Goal: Information Seeking & Learning: Compare options

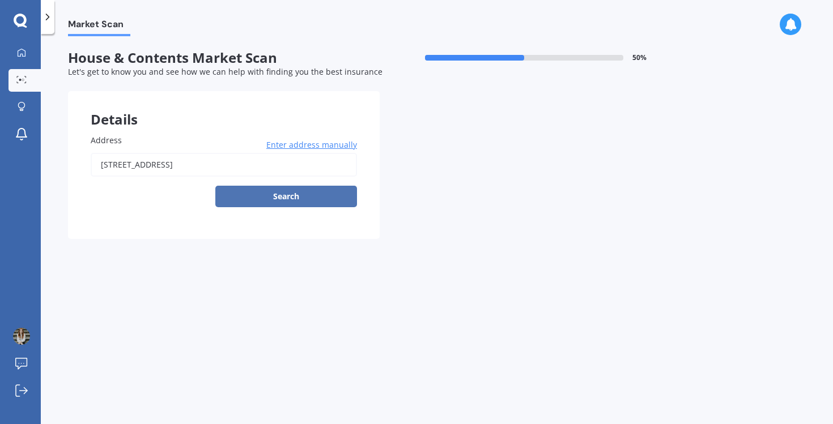
click at [312, 199] on button "Search" at bounding box center [286, 197] width 142 height 22
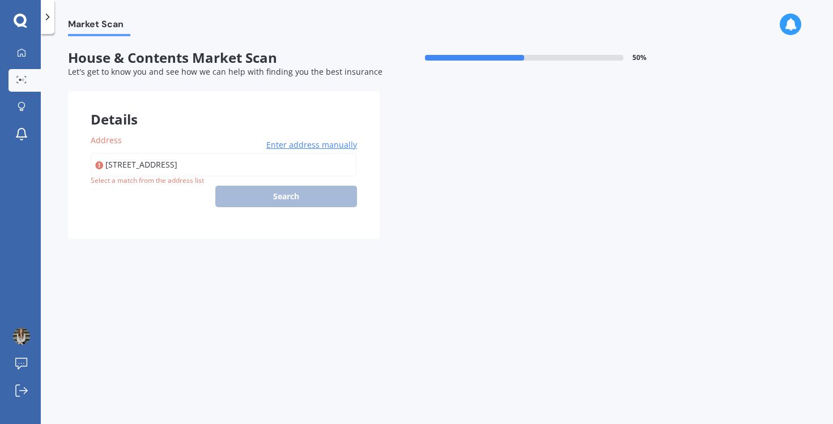
type input "[STREET_ADDRESS]"
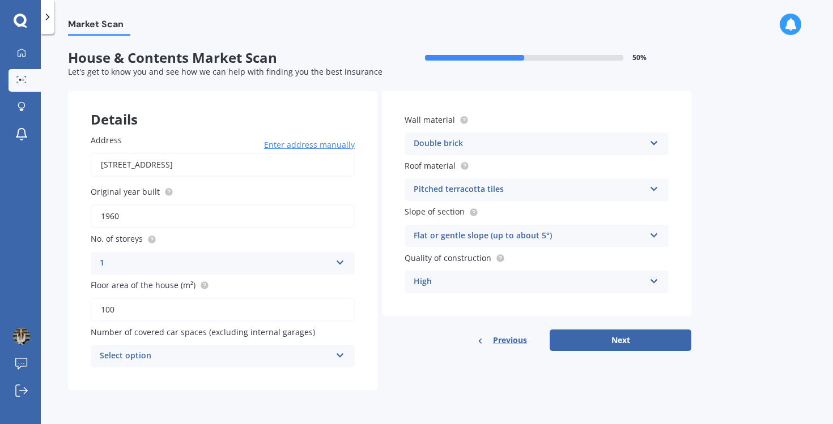
click at [241, 359] on div "Select option" at bounding box center [215, 357] width 231 height 14
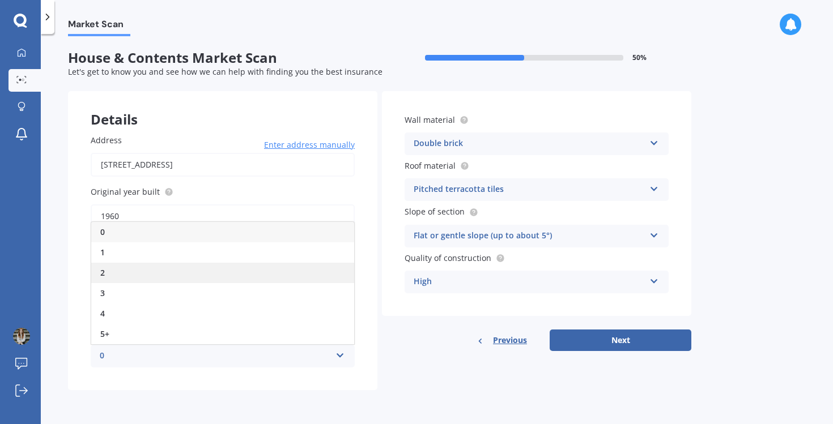
click at [167, 270] on div "2" at bounding box center [222, 273] width 263 height 20
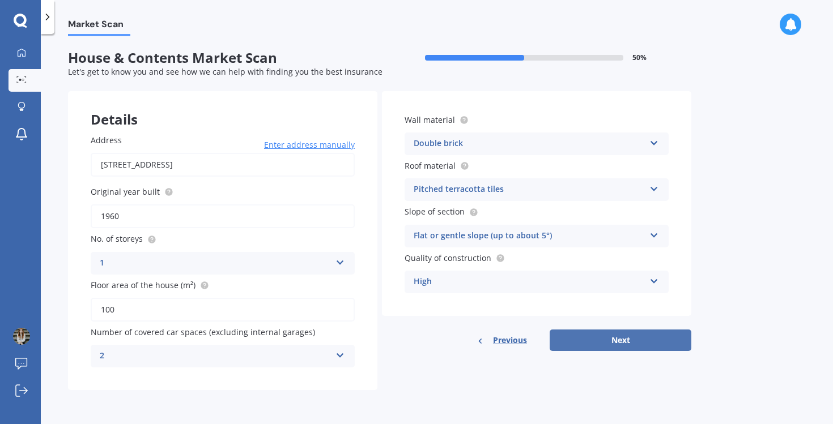
click at [623, 340] on button "Next" at bounding box center [621, 341] width 142 height 22
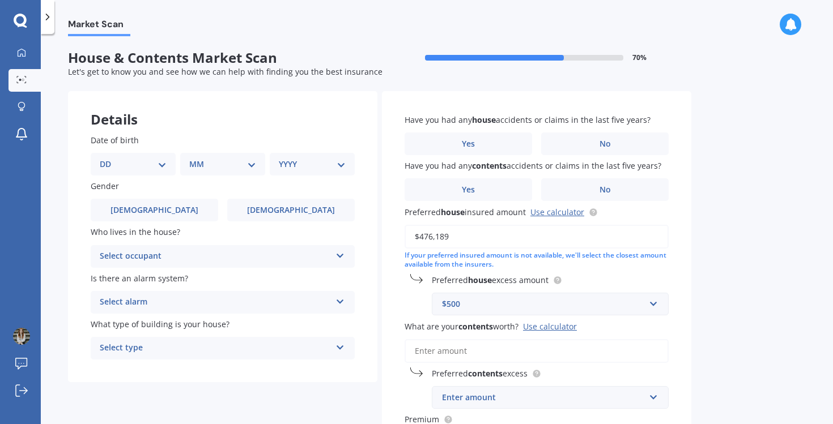
click at [135, 163] on select "DD 01 02 03 04 05 06 07 08 09 10 11 12 13 14 15 16 17 18 19 20 21 22 23 24 25 2…" at bounding box center [133, 164] width 67 height 12
select select "28"
click at [109, 158] on select "DD 01 02 03 04 05 06 07 08 09 10 11 12 13 14 15 16 17 18 19 20 21 22 23 24 25 2…" at bounding box center [133, 164] width 67 height 12
click at [220, 169] on select "MM 01 02 03 04 05 06 07 08 09 10 11 12" at bounding box center [225, 164] width 62 height 12
select select "05"
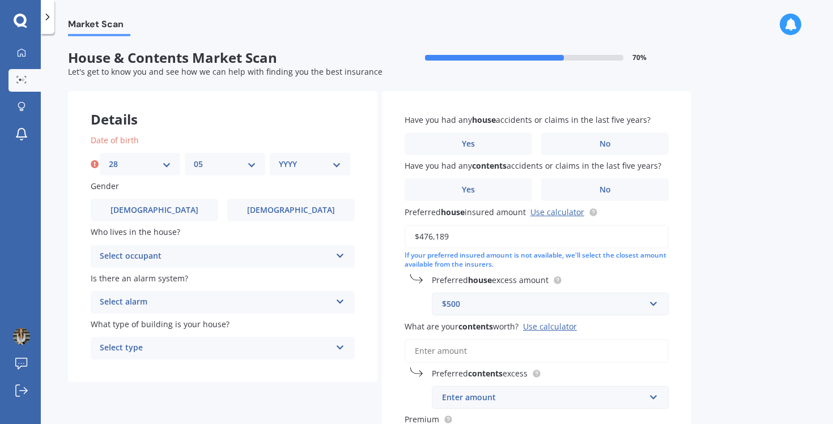
click at [194, 158] on select "MM 01 02 03 04 05 06 07 08 09 10 11 12" at bounding box center [225, 164] width 62 height 12
click at [301, 164] on select "YYYY 2009 2008 2007 2006 2005 2004 2003 2002 2001 2000 1999 1998 1997 1996 1995…" at bounding box center [310, 164] width 62 height 12
select select "1992"
click at [279, 158] on select "YYYY 2009 2008 2007 2006 2005 2004 2003 2002 2001 2000 1999 1998 1997 1996 1995…" at bounding box center [310, 164] width 62 height 12
click at [282, 209] on span "[DEMOGRAPHIC_DATA]" at bounding box center [291, 211] width 90 height 10
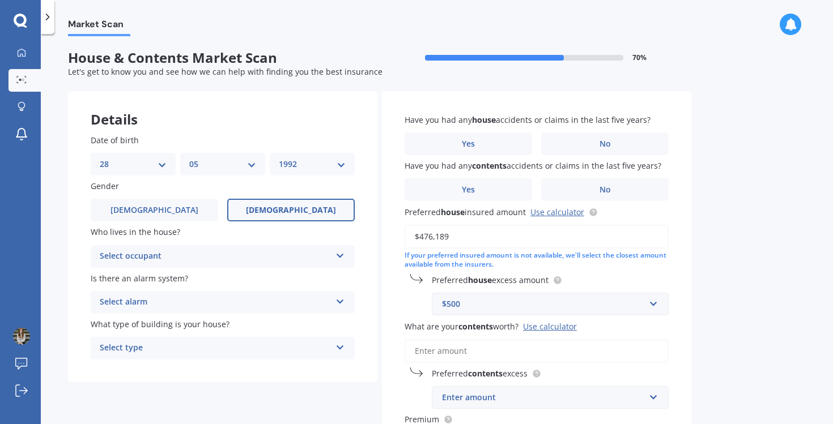
click at [0, 0] on input "[DEMOGRAPHIC_DATA]" at bounding box center [0, 0] width 0 height 0
click at [152, 256] on div "Select occupant" at bounding box center [215, 257] width 231 height 14
click at [132, 278] on div "Owner" at bounding box center [222, 279] width 263 height 20
click at [134, 301] on div "Select alarm" at bounding box center [215, 303] width 231 height 14
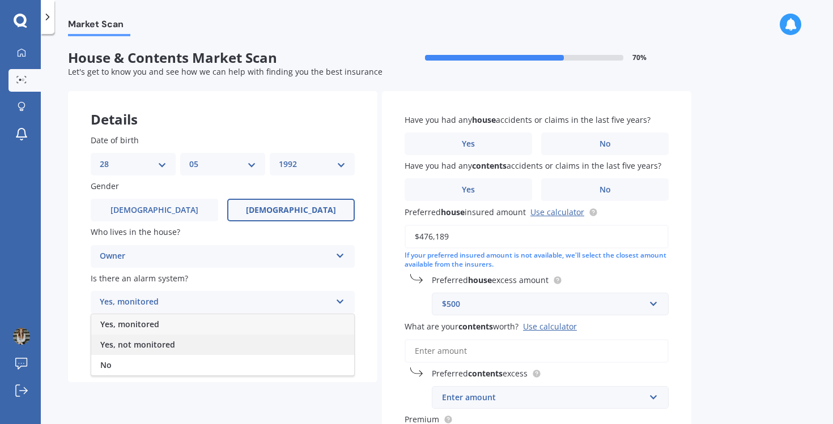
click at [132, 346] on span "Yes, not monitored" at bounding box center [137, 344] width 75 height 11
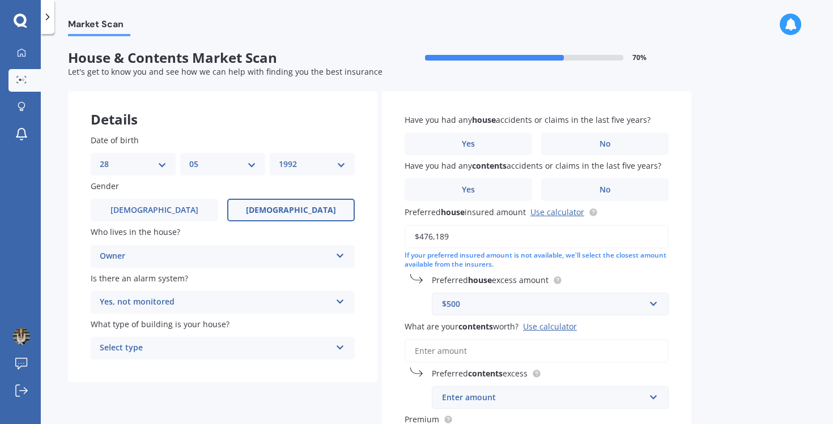
click at [148, 345] on div "Select type" at bounding box center [215, 349] width 231 height 14
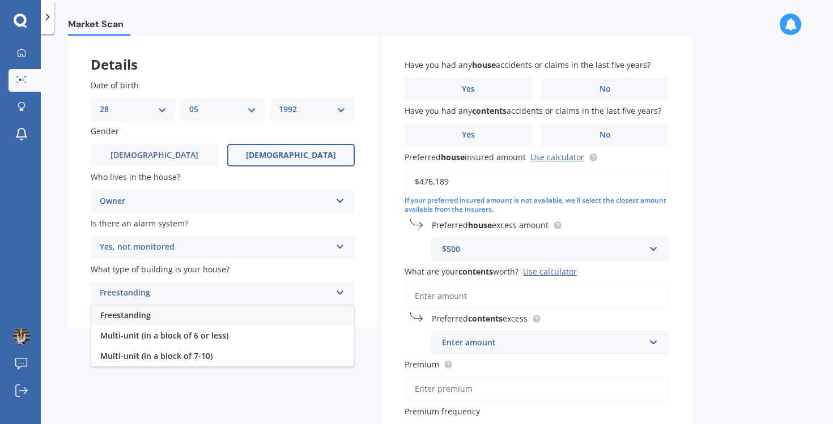
scroll to position [57, 0]
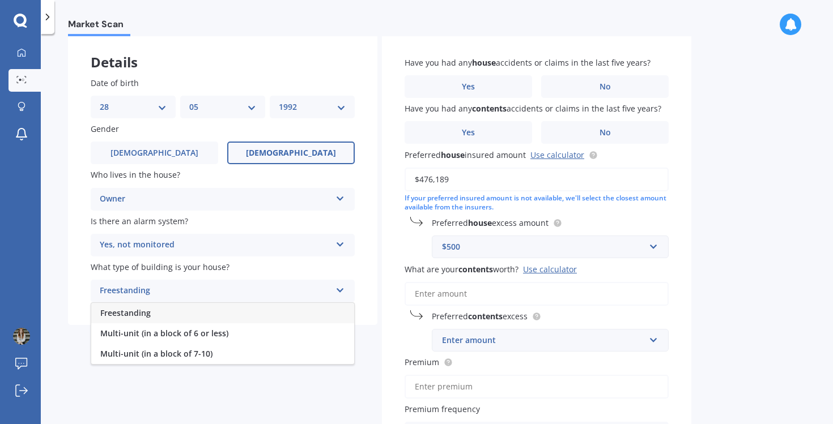
click at [146, 317] on span "Freestanding" at bounding box center [125, 313] width 50 height 11
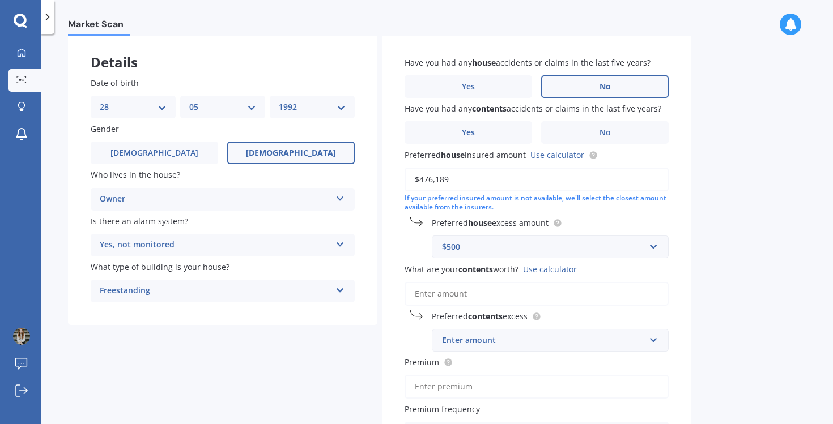
click at [597, 88] on label "No" at bounding box center [604, 86] width 127 height 23
click at [0, 0] on input "No" at bounding box center [0, 0] width 0 height 0
click at [583, 130] on label "No" at bounding box center [604, 132] width 127 height 23
click at [0, 0] on input "No" at bounding box center [0, 0] width 0 height 0
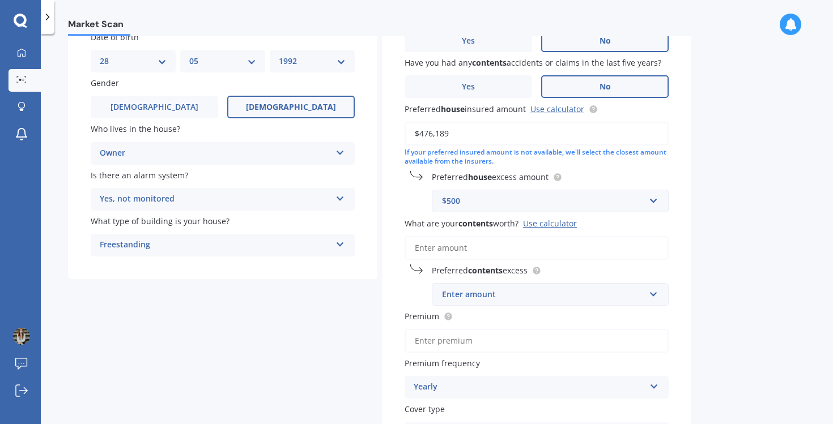
scroll to position [104, 0]
click at [475, 296] on div "Enter amount" at bounding box center [543, 293] width 203 height 12
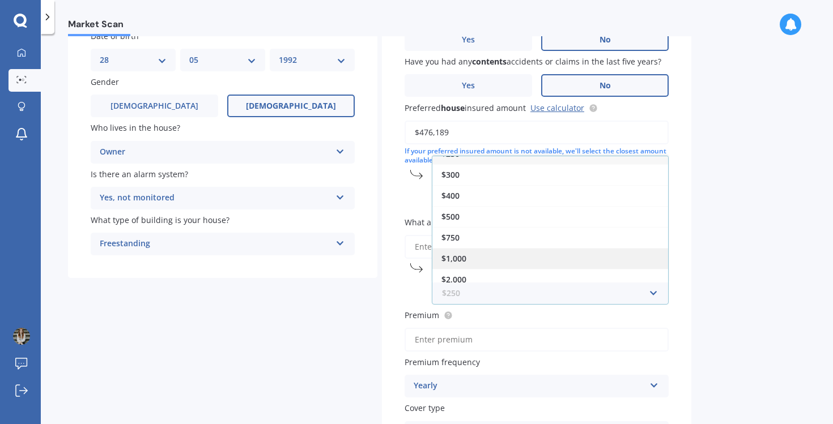
scroll to position [20, 0]
click at [469, 251] on div "$1,000" at bounding box center [550, 251] width 236 height 21
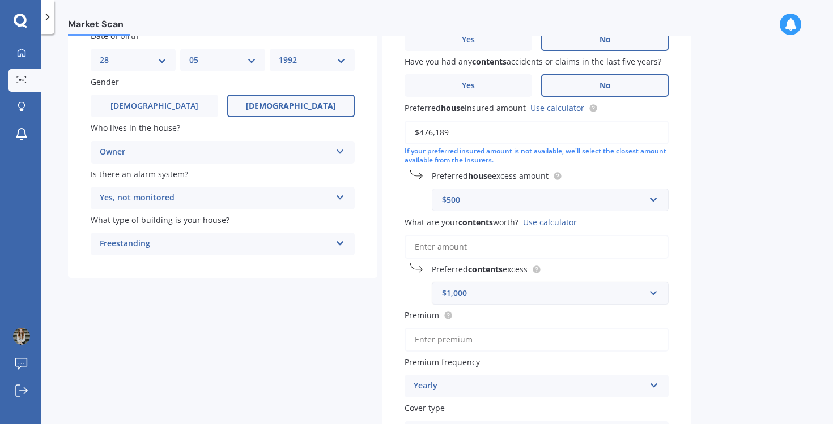
click at [460, 291] on div "$1,000" at bounding box center [543, 293] width 203 height 12
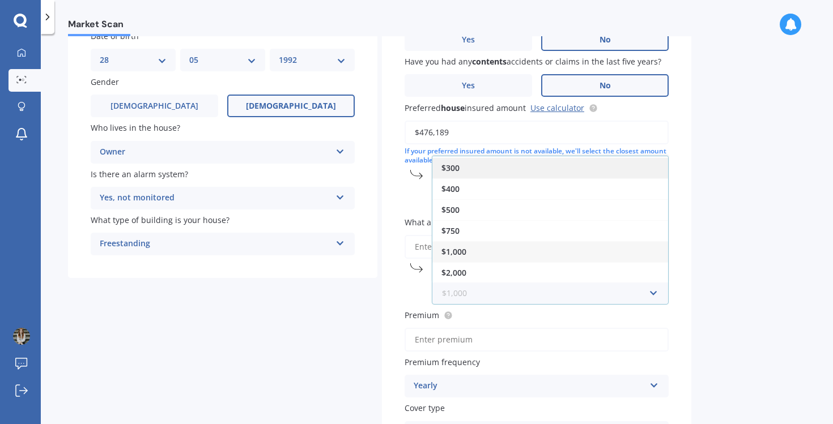
scroll to position [0, 0]
click at [467, 173] on div "$250" at bounding box center [550, 166] width 236 height 21
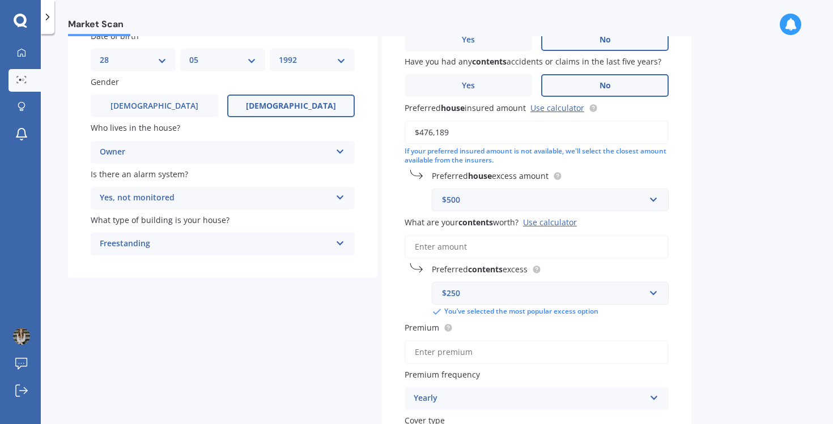
click at [442, 248] on input "What are your contents worth? Use calculator" at bounding box center [537, 247] width 264 height 24
paste input "$116,000"
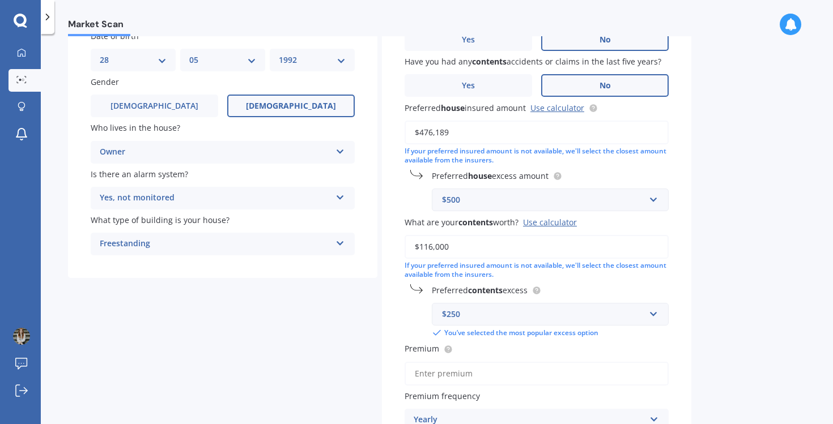
click at [480, 254] on input "$116,000" at bounding box center [537, 247] width 264 height 24
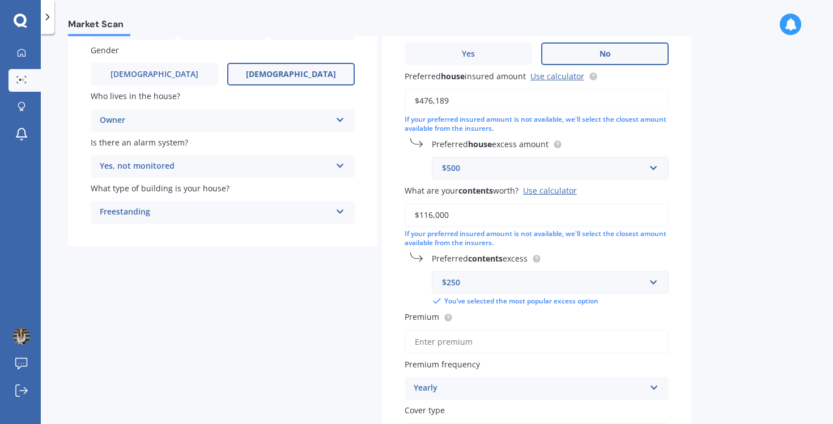
scroll to position [137, 0]
type input "$116,000"
click at [683, 241] on div "Have you had any house accidents or claims in the last five years? Yes No Have …" at bounding box center [536, 210] width 309 height 513
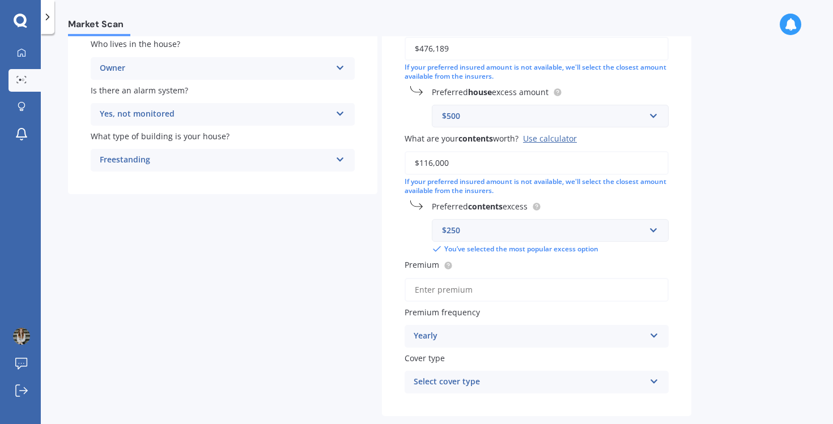
scroll to position [189, 0]
click at [541, 286] on input "Premium" at bounding box center [537, 290] width 264 height 24
paste input "$1,199.62"
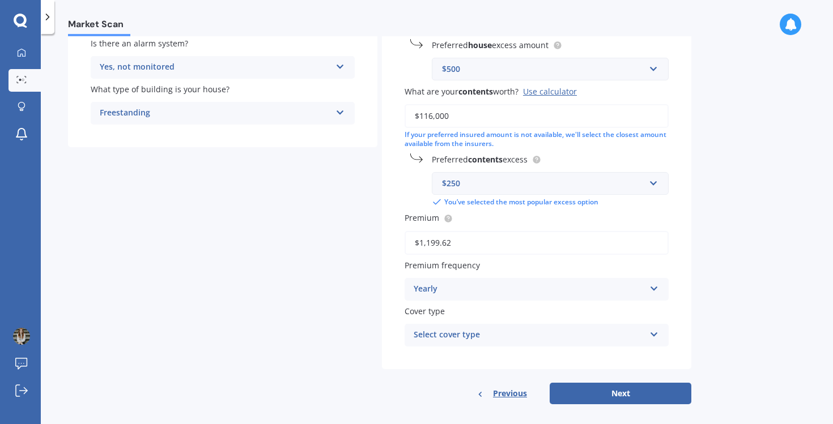
scroll to position [239, 0]
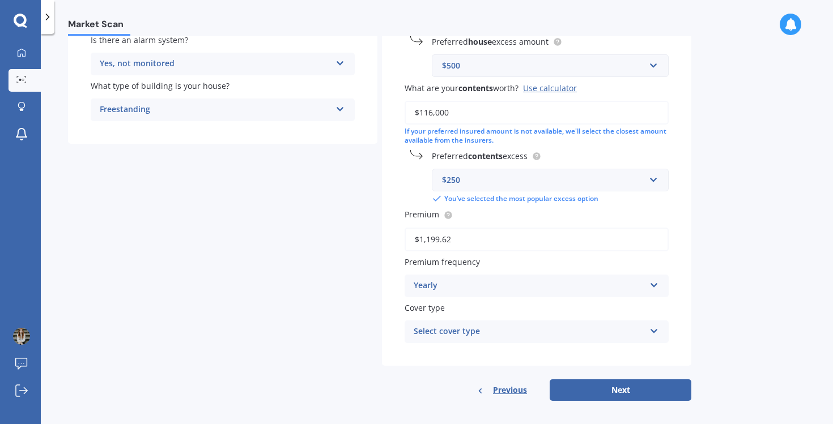
type input "$1,199.62"
click at [460, 330] on div "Select cover type" at bounding box center [529, 332] width 231 height 14
click at [316, 304] on div "Details Date of birth DD 01 02 03 04 05 06 07 08 09 10 11 12 13 14 15 16 17 18 …" at bounding box center [379, 127] width 623 height 549
click at [471, 336] on div "Home and Contents - Standard" at bounding box center [529, 332] width 231 height 14
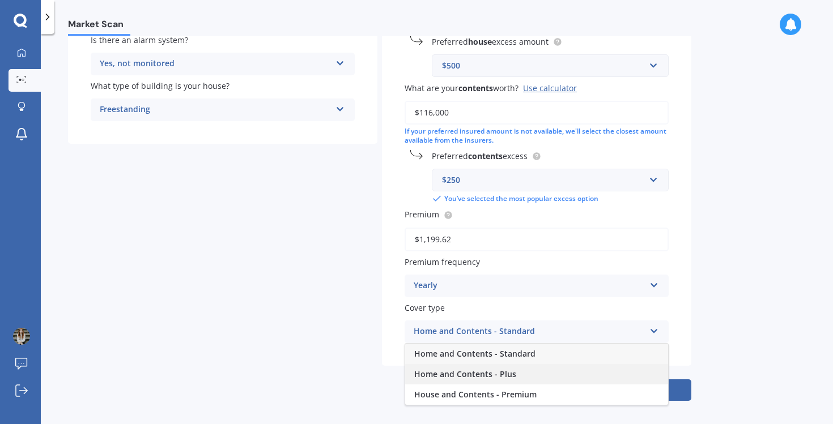
click at [467, 377] on span "Home and Contents - Plus" at bounding box center [465, 374] width 102 height 11
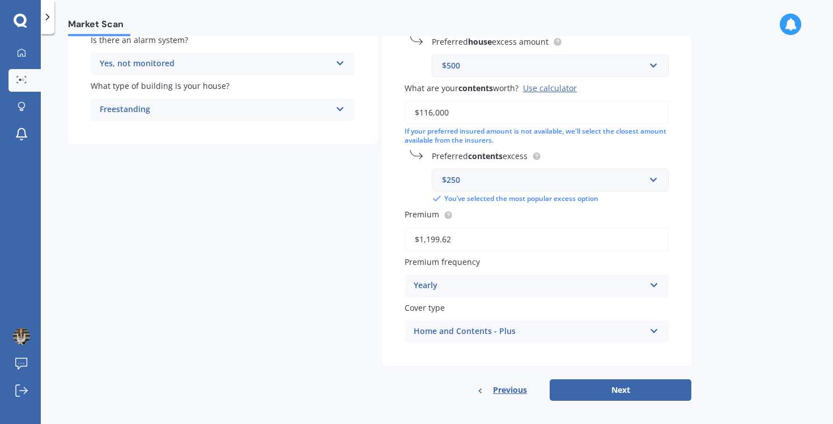
scroll to position [247, 0]
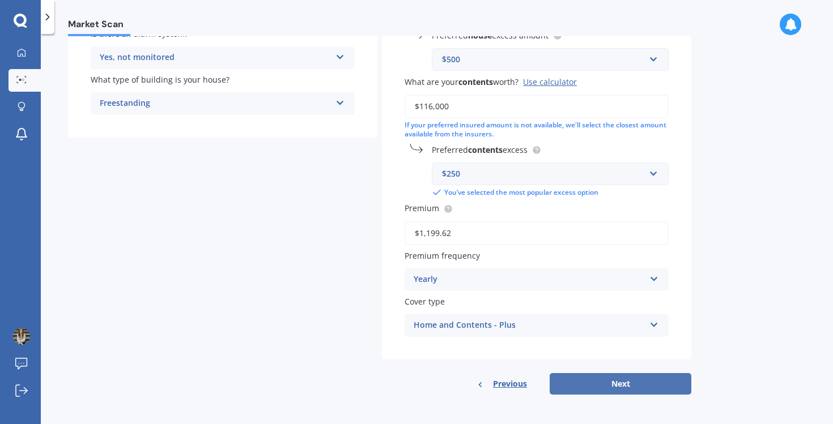
click at [586, 379] on button "Next" at bounding box center [621, 384] width 142 height 22
select select "28"
select select "05"
select select "1992"
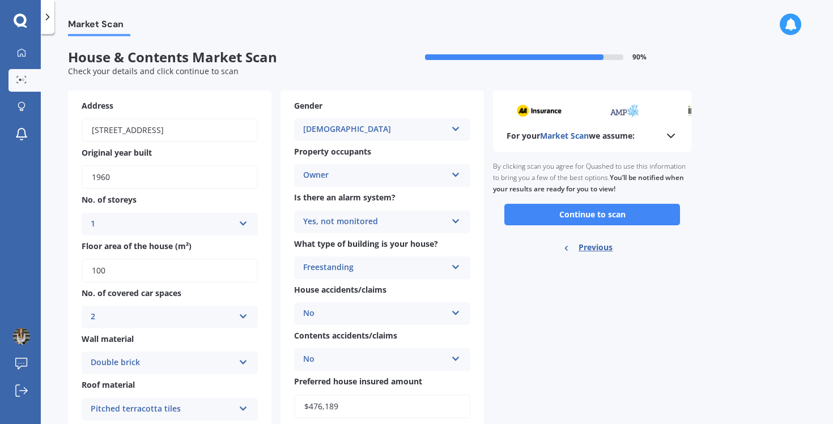
scroll to position [0, 0]
click at [590, 213] on button "Continue to scan" at bounding box center [592, 216] width 176 height 22
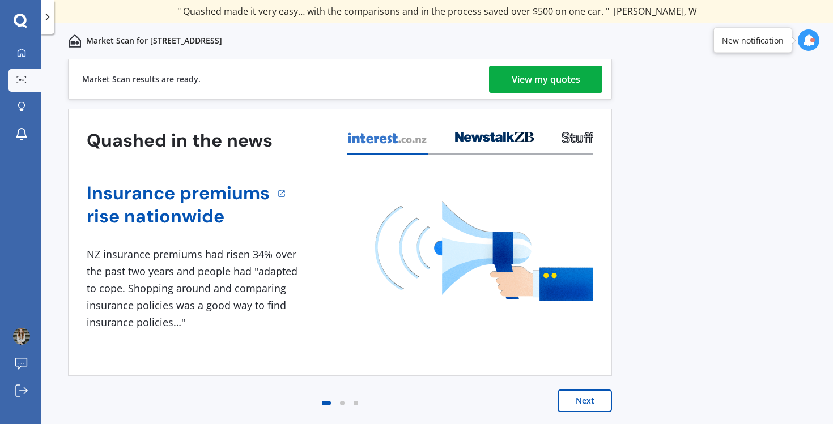
click at [529, 78] on div "View my quotes" at bounding box center [546, 79] width 69 height 27
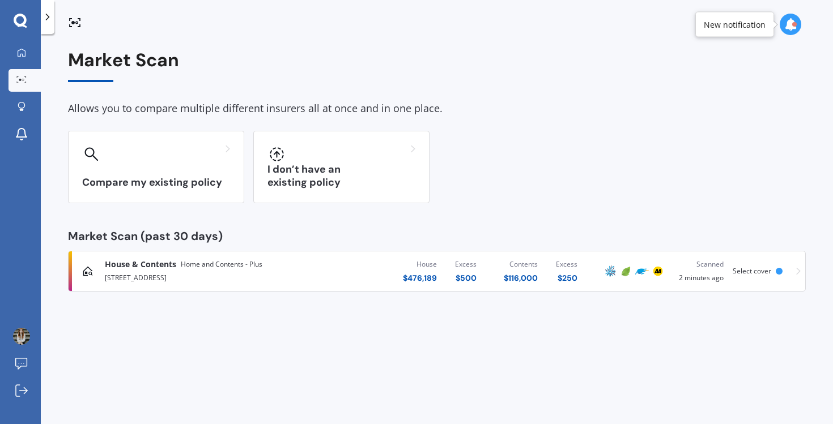
click at [209, 270] on span "Home and Contents - Plus" at bounding box center [222, 264] width 82 height 11
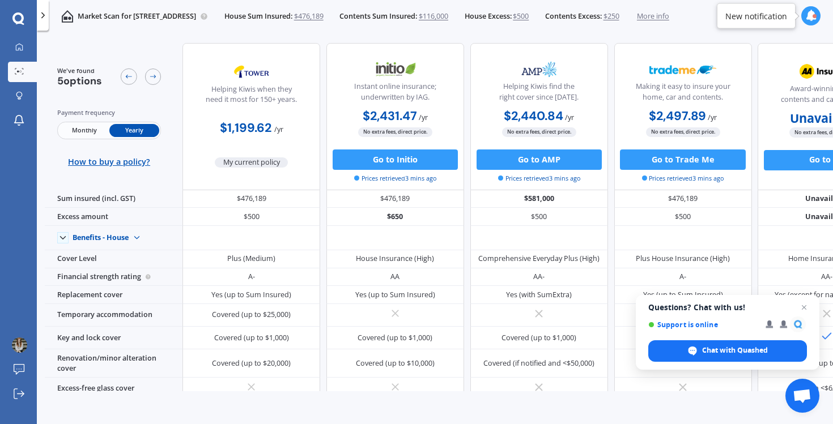
click at [669, 31] on div "Market Scan for [STREET_ADDRESS][GEOGRAPHIC_DATA] Sum Insured: $476,189 Content…" at bounding box center [359, 16] width 620 height 33
click at [813, 16] on div at bounding box center [815, 16] width 4 height 4
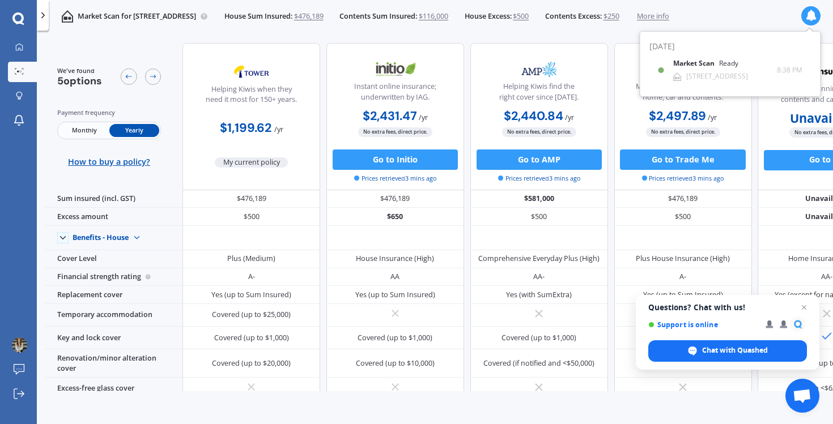
click at [741, 28] on div "[DATE] Market Scan Ready [STREET_ADDRESS] 8:38 PM 8:38 PM" at bounding box center [730, 60] width 181 height 71
click at [196, 16] on p "Market Scan for [STREET_ADDRESS]" at bounding box center [137, 16] width 118 height 10
click at [150, 74] on icon at bounding box center [153, 77] width 8 height 8
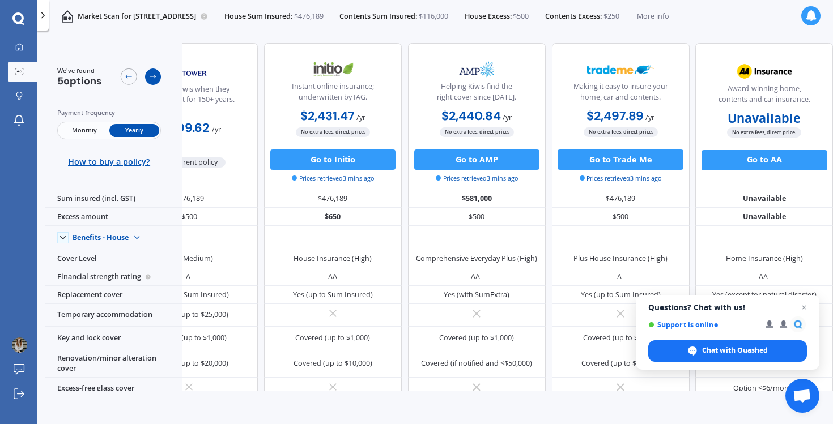
scroll to position [0, 75]
click at [150, 74] on icon at bounding box center [153, 77] width 8 height 8
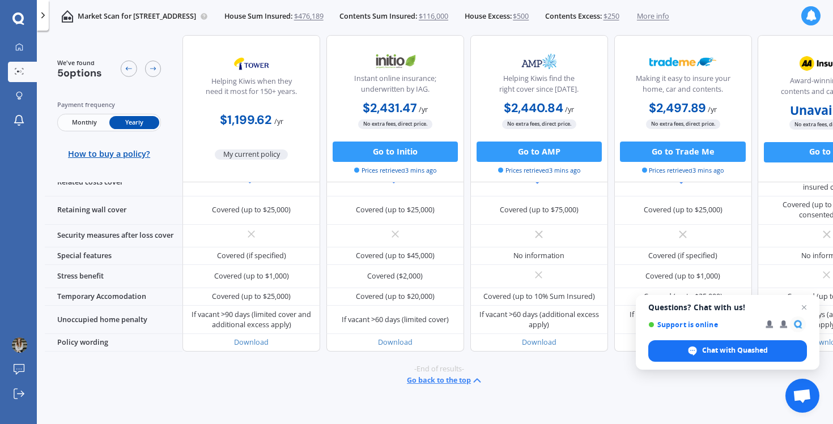
scroll to position [0, 0]
